Goal: Information Seeking & Learning: Check status

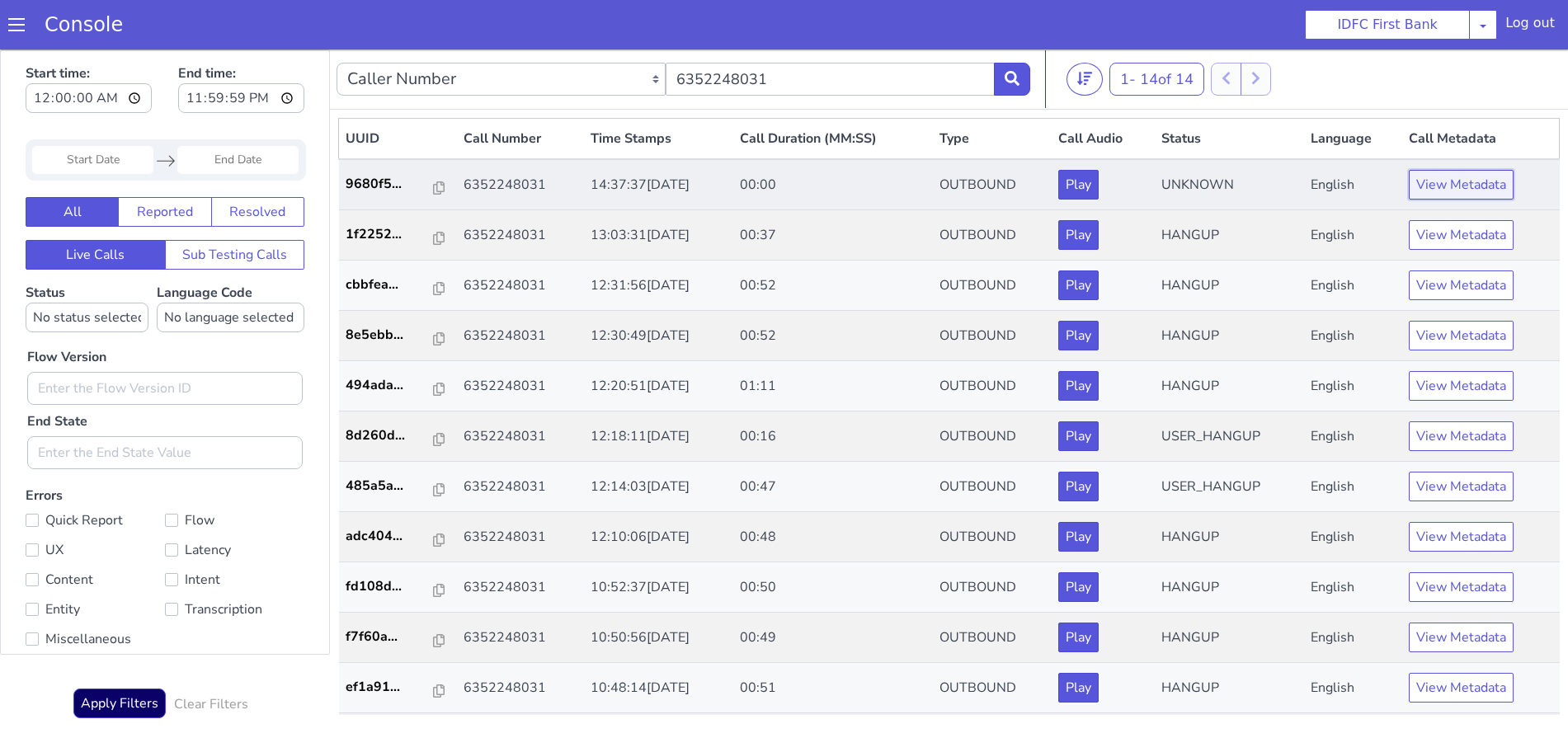
click at [1472, 180] on button "View Metadata" at bounding box center [1461, 184] width 105 height 30
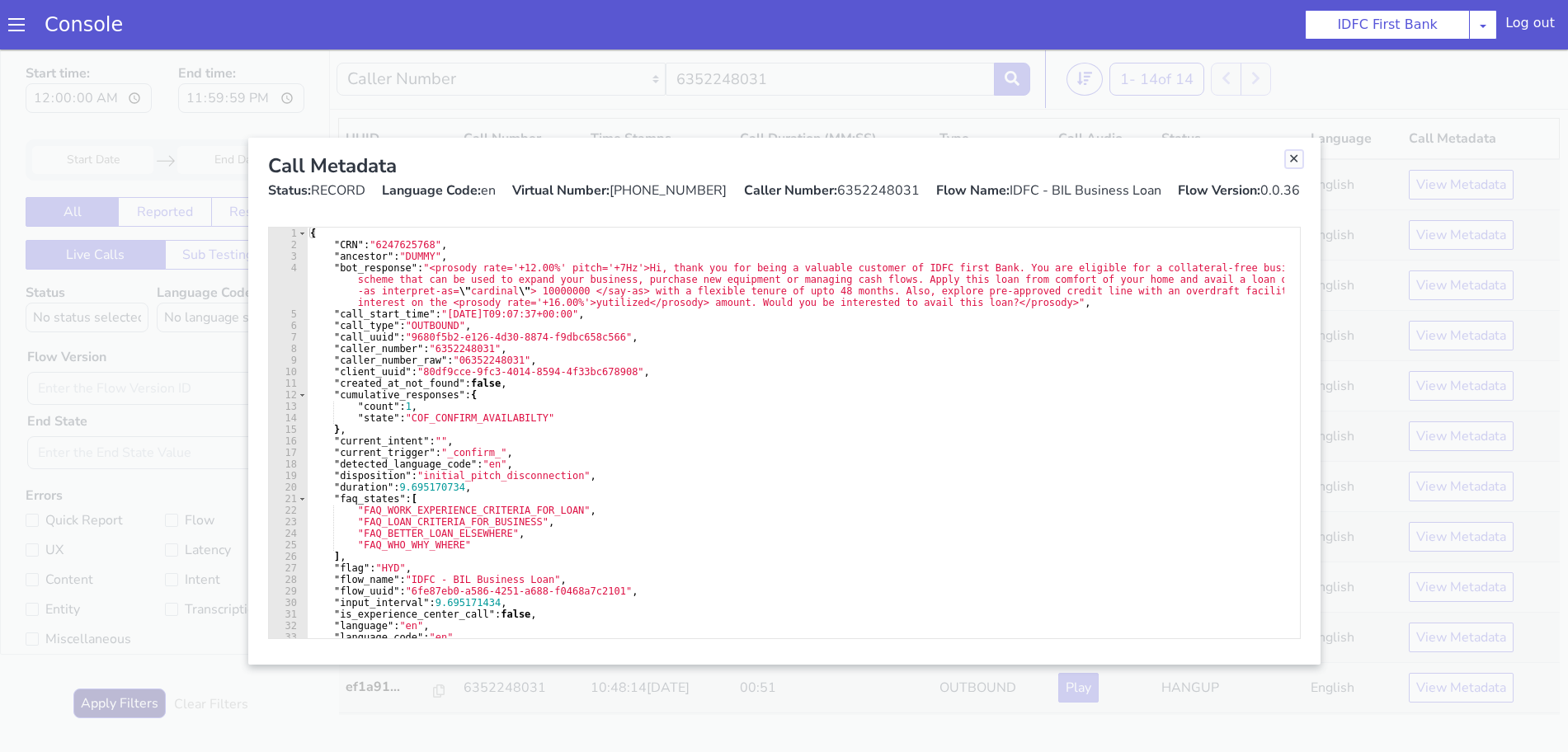
click at [1296, 162] on link "Close" at bounding box center [1294, 159] width 17 height 17
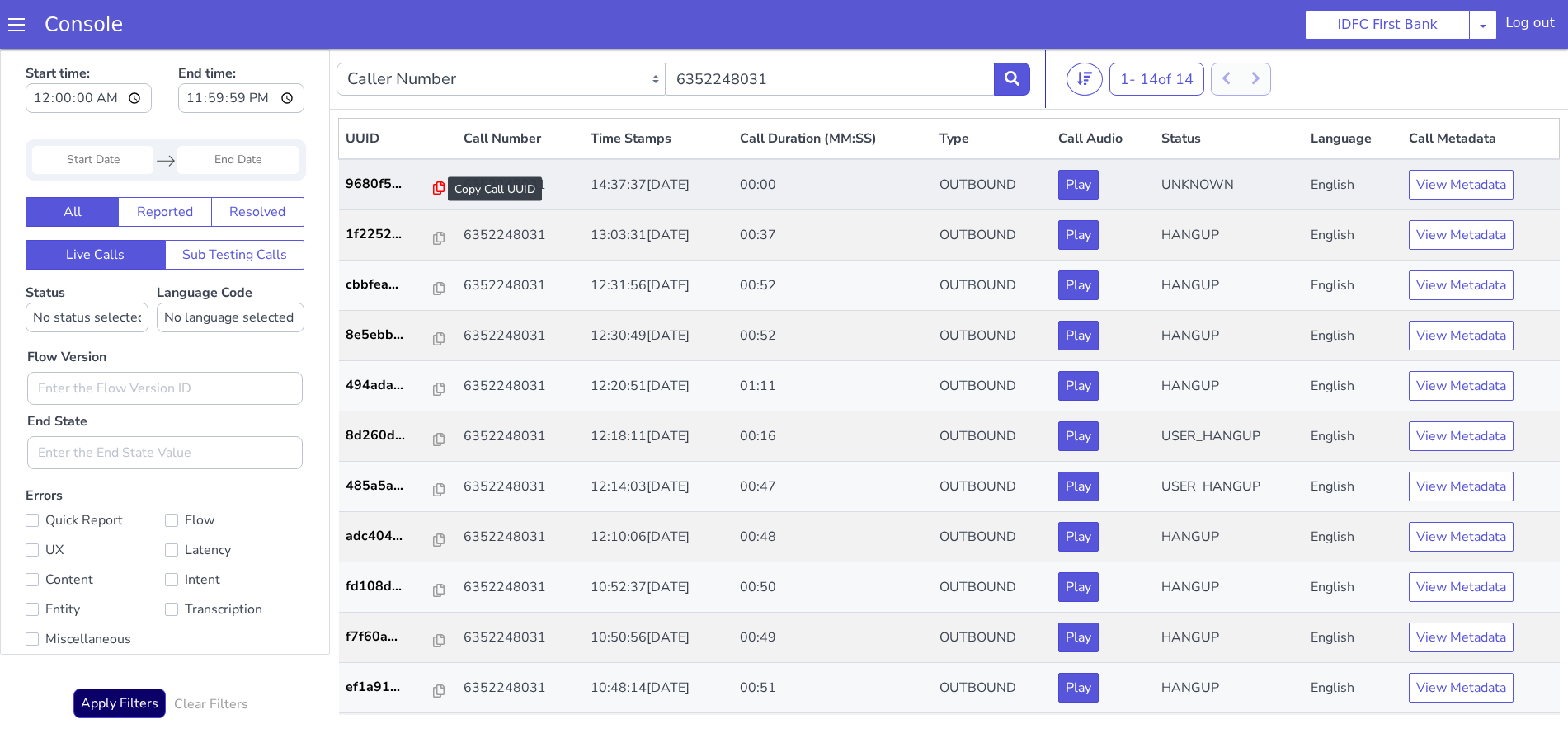
click at [433, 188] on icon at bounding box center [439, 187] width 12 height 13
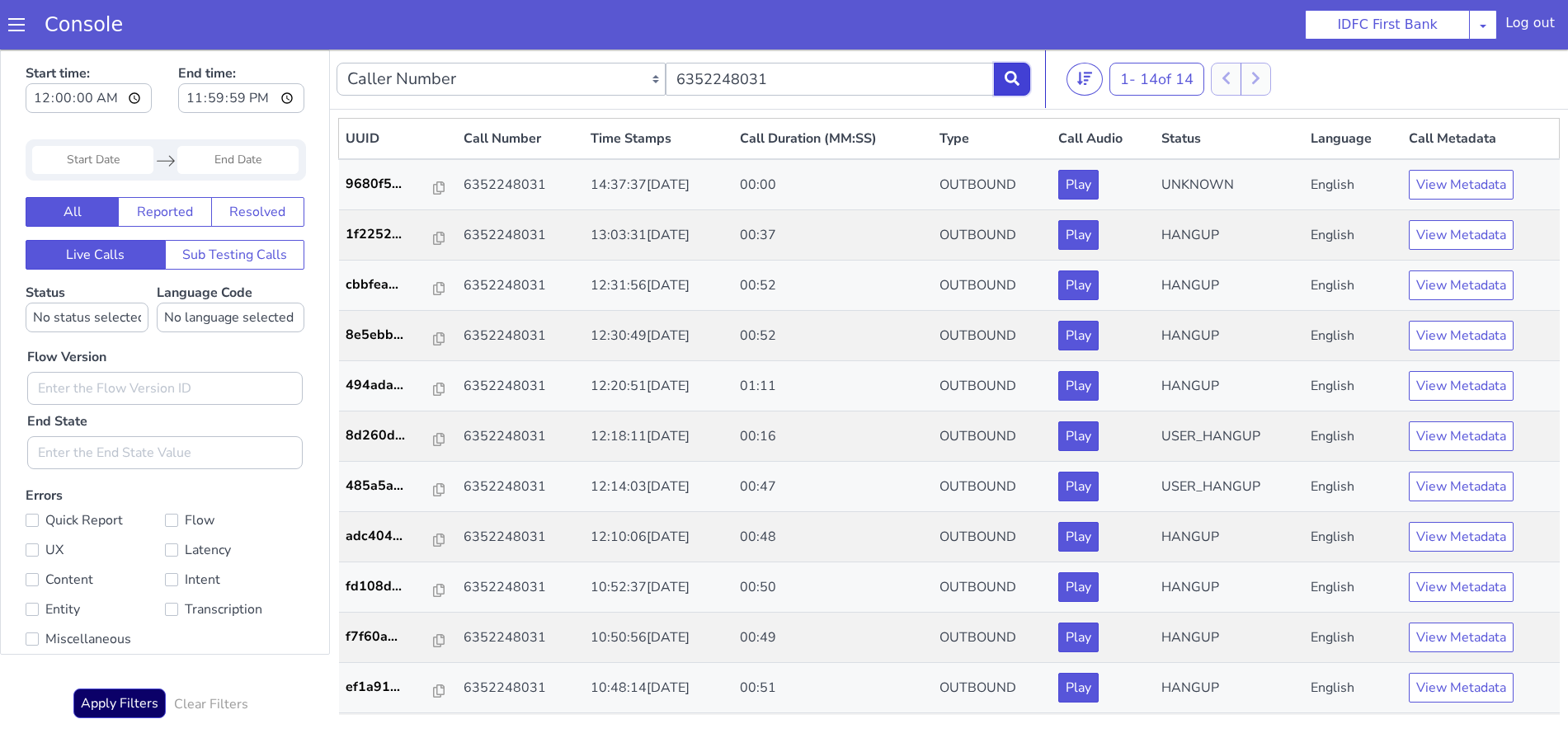
click at [1012, 77] on icon at bounding box center [1012, 78] width 15 height 15
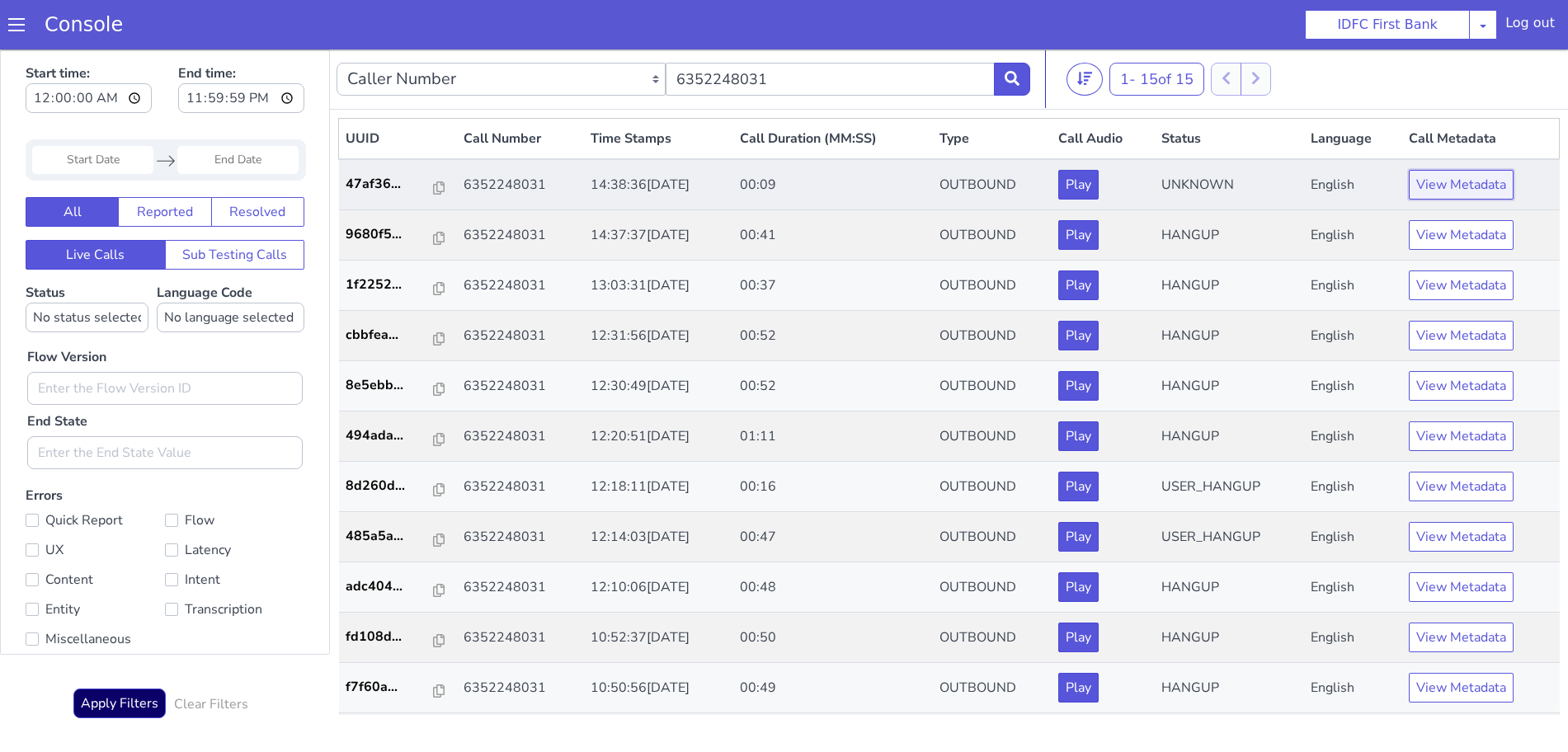
click at [1436, 188] on button "View Metadata" at bounding box center [1461, 184] width 105 height 30
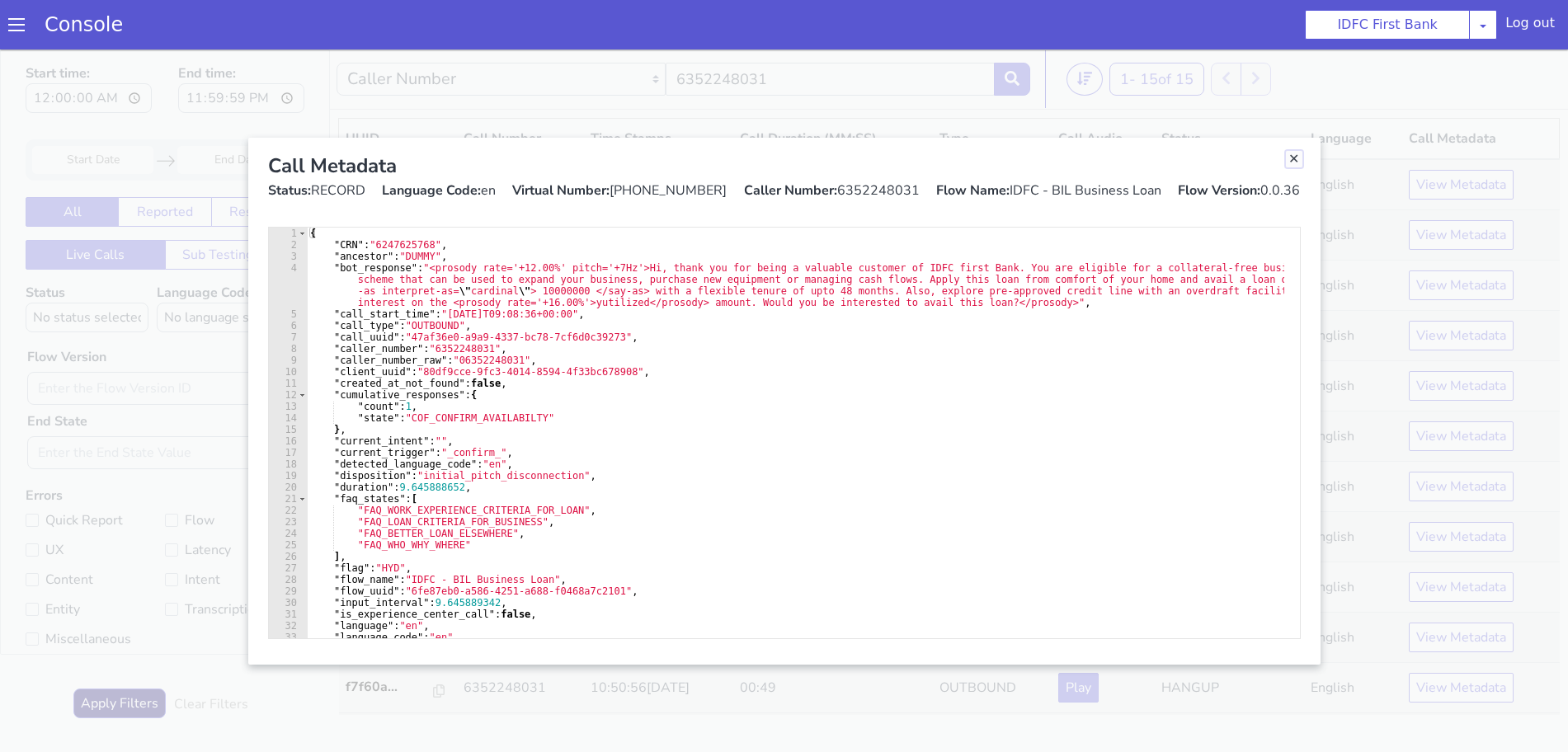
click at [1298, 159] on link "Close" at bounding box center [1294, 159] width 17 height 17
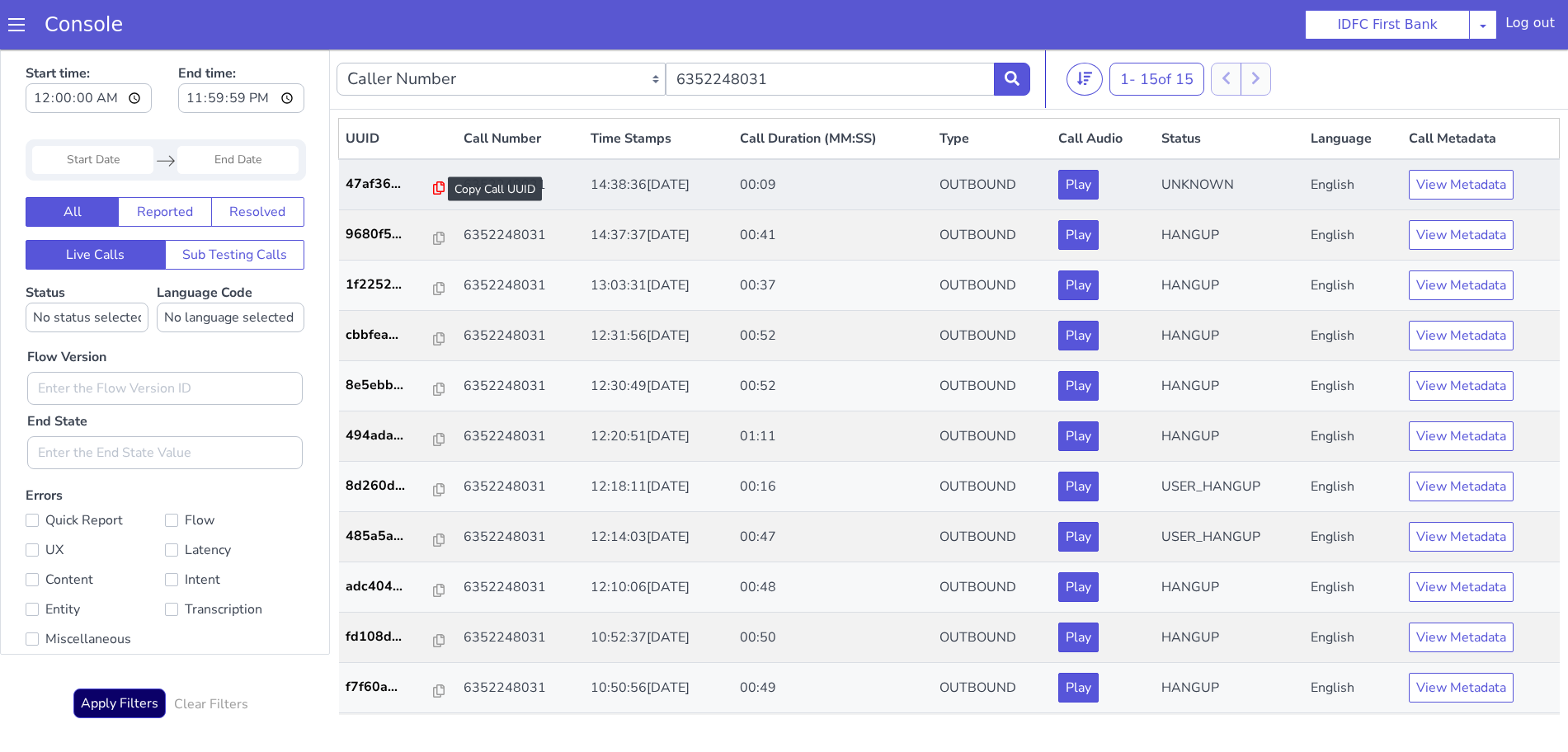
click at [433, 185] on icon at bounding box center [439, 187] width 12 height 13
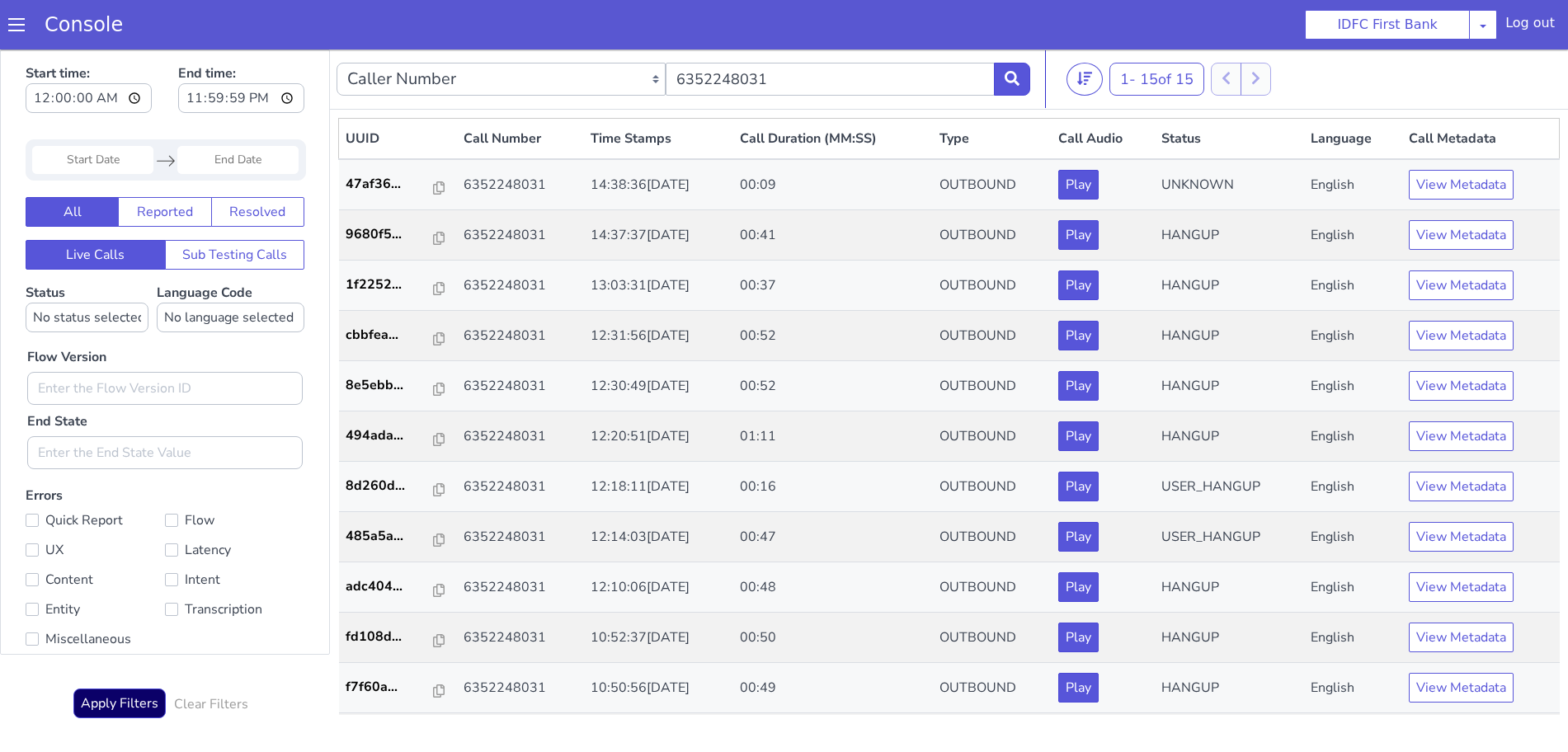
click at [1032, 97] on nav "Caller Number Call UUID Custom Parameter 6352248031 1 - 15 of 15 20 50 100" at bounding box center [950, 79] width 1239 height 60
click at [1024, 71] on button at bounding box center [1012, 79] width 36 height 33
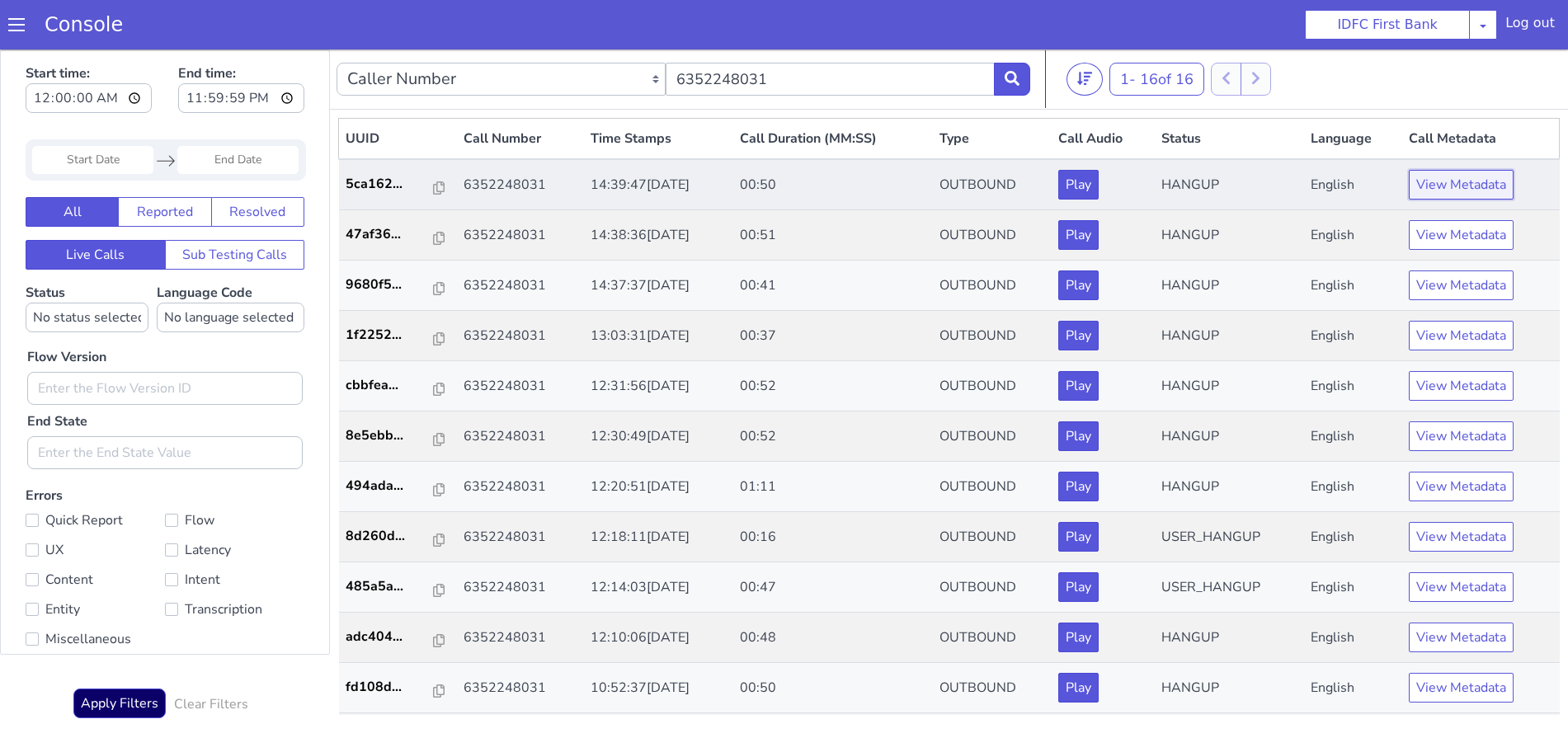
click at [1456, 185] on button "View Metadata" at bounding box center [1461, 184] width 105 height 30
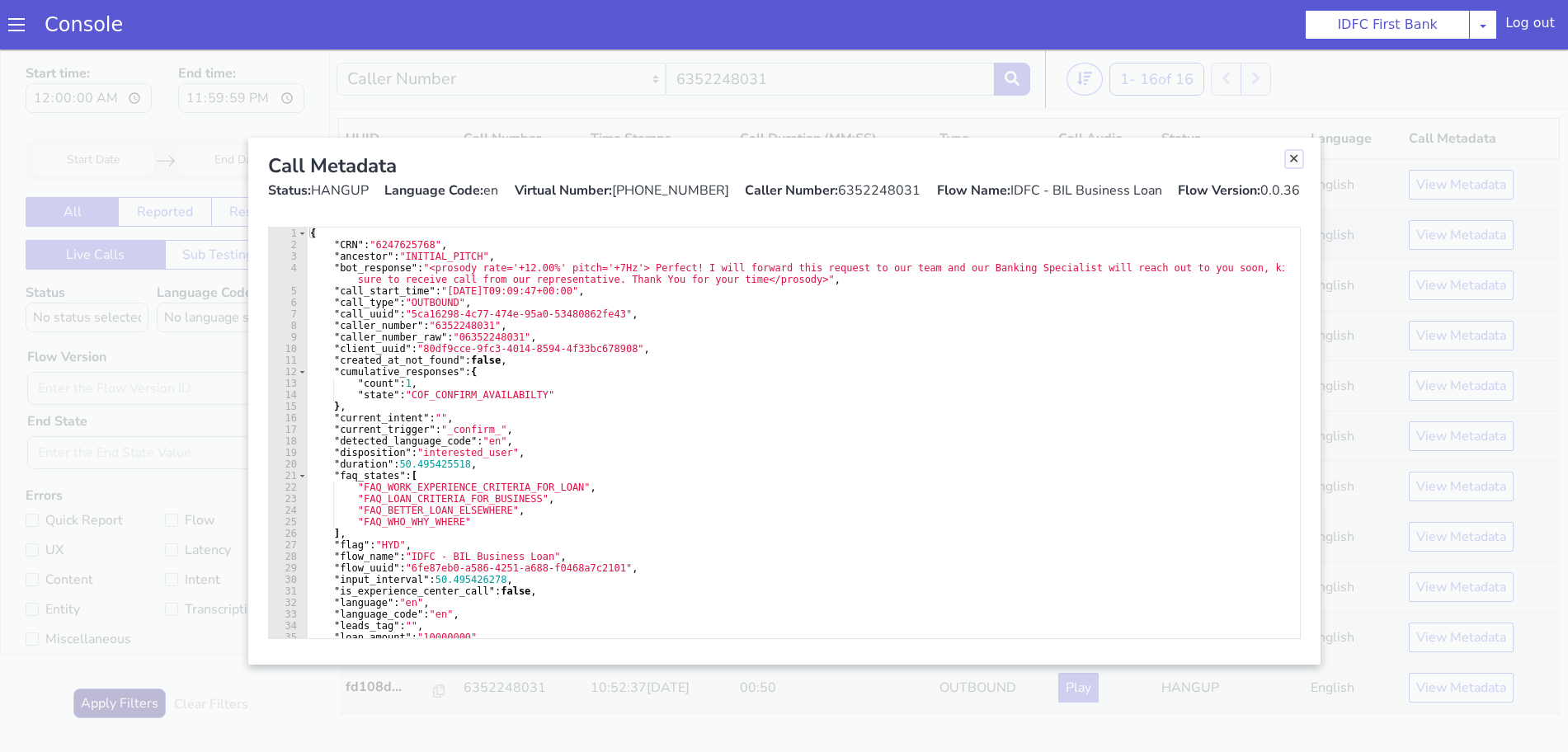
drag, startPoint x: 1294, startPoint y: 156, endPoint x: 1119, endPoint y: 248, distance: 197.7
click at [1294, 156] on link "Close" at bounding box center [1294, 159] width 17 height 17
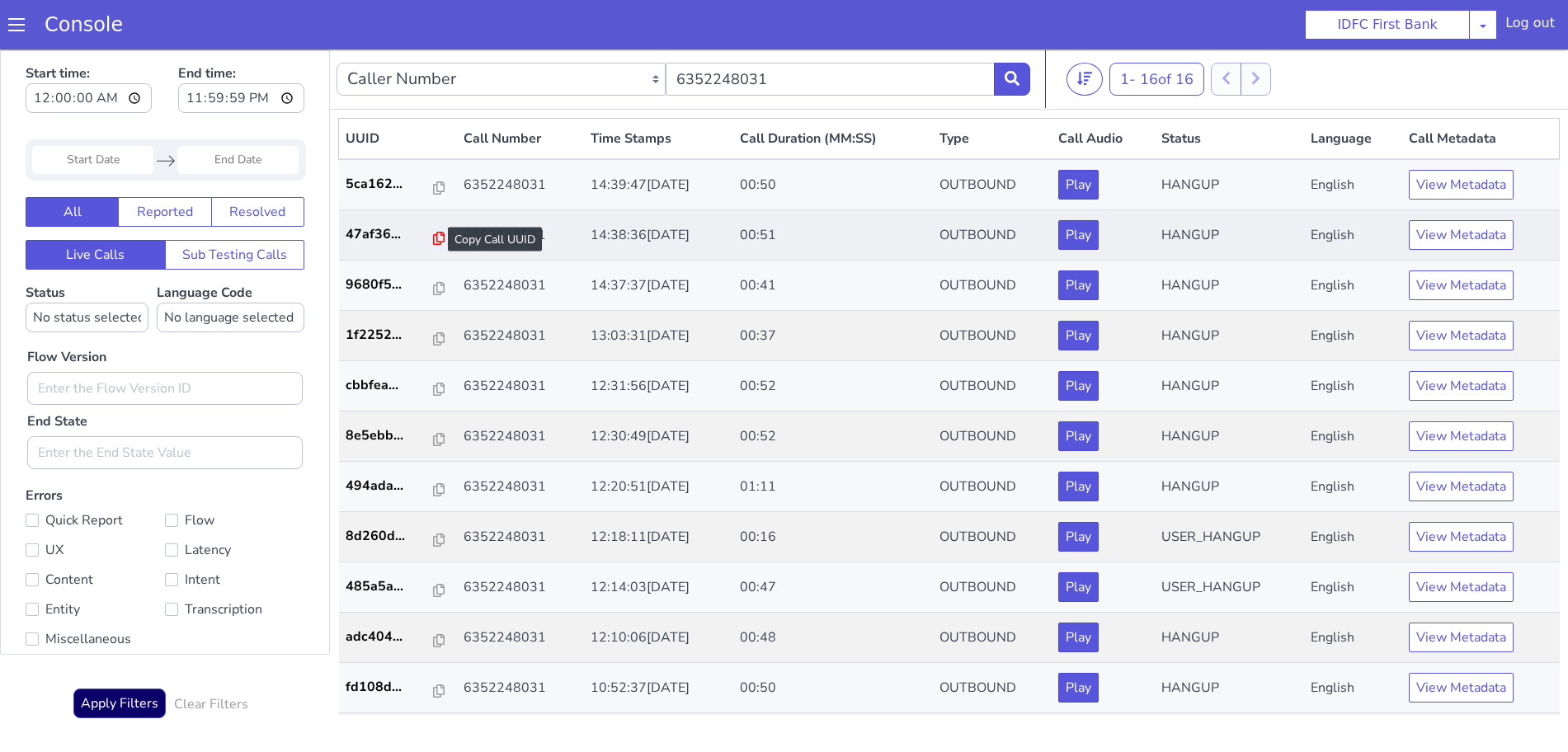
drag, startPoint x: 426, startPoint y: 184, endPoint x: 436, endPoint y: 233, distance: 50.0
click at [433, 184] on icon at bounding box center [439, 187] width 12 height 13
